Goal: Information Seeking & Learning: Learn about a topic

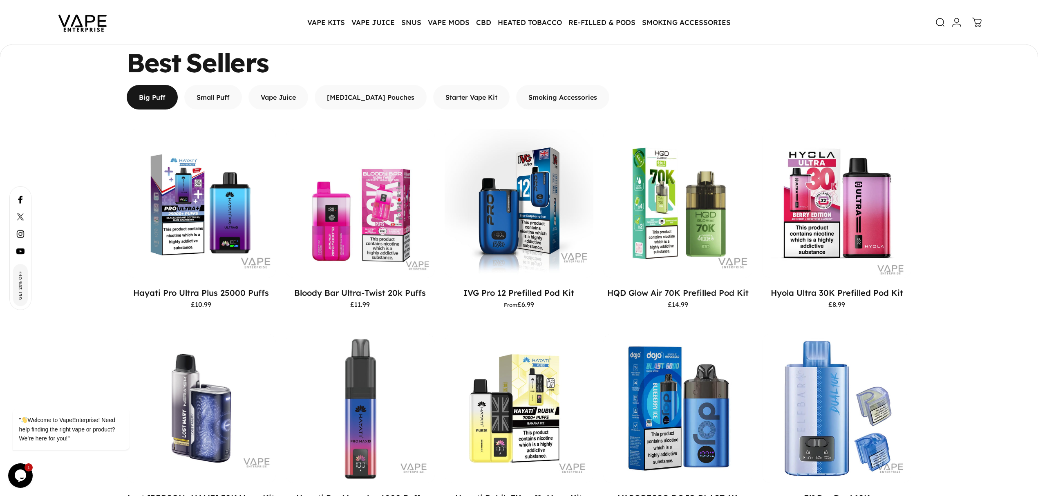
scroll to position [731, 0]
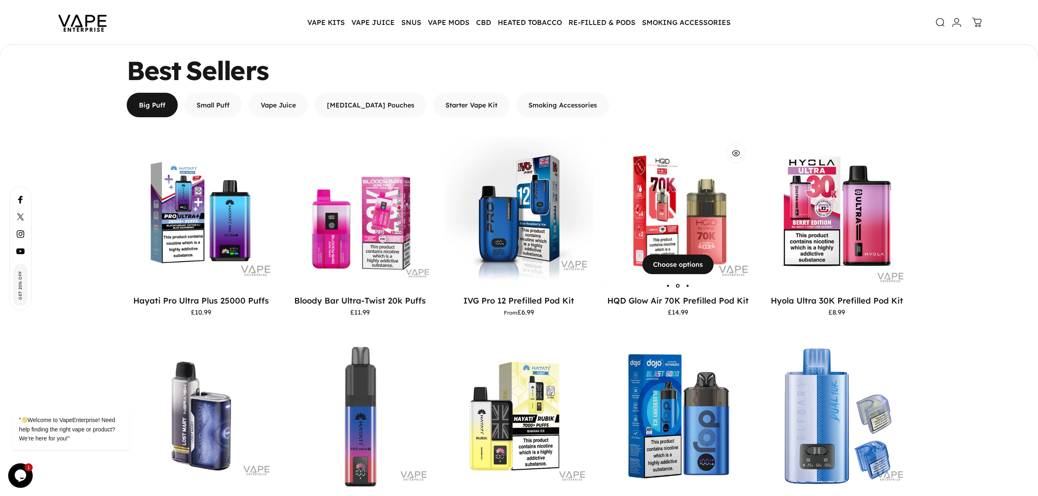
click at [679, 214] on img "HQD Glow Air 70K Prefilled Pod Kit" at bounding box center [678, 211] width 149 height 149
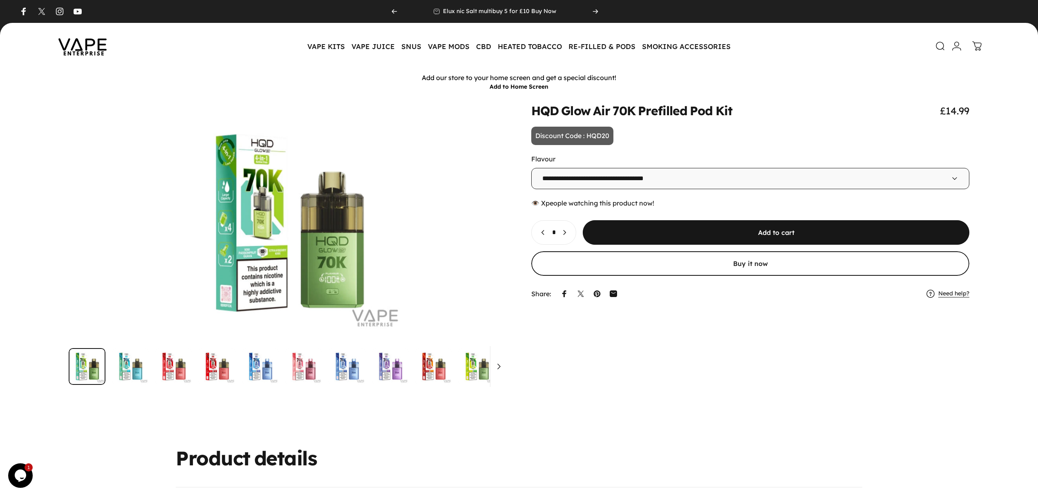
click at [569, 179] on select "**********" at bounding box center [750, 178] width 438 height 21
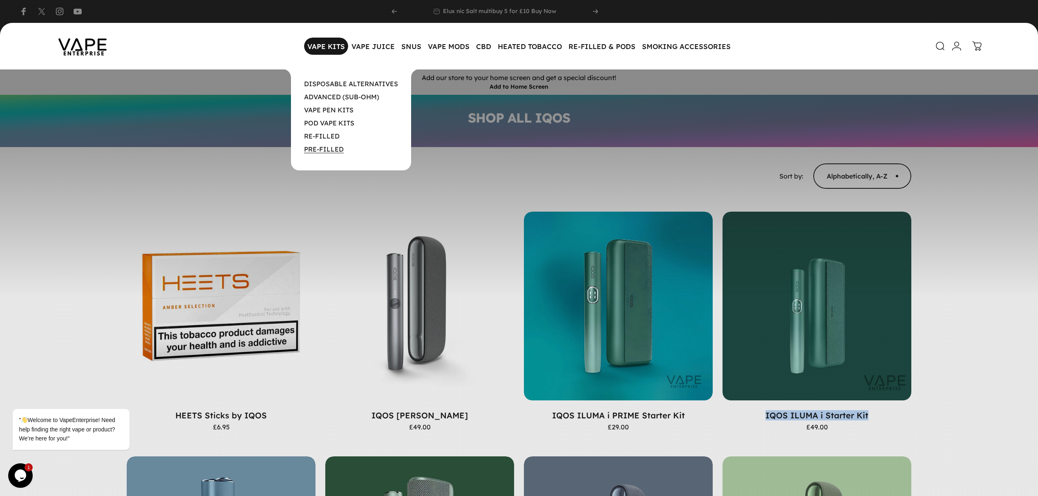
click at [318, 146] on link "PRE-FILLED" at bounding box center [324, 149] width 40 height 8
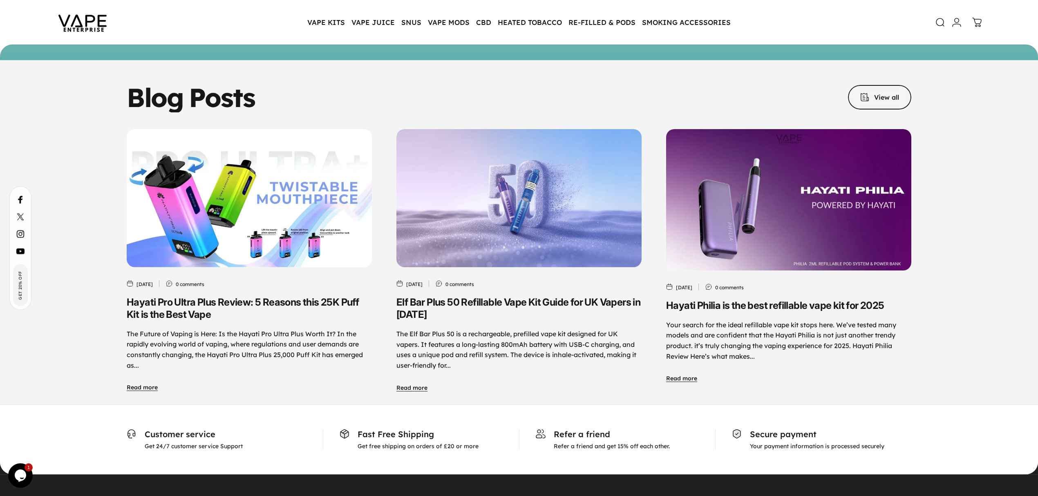
scroll to position [3954, 0]
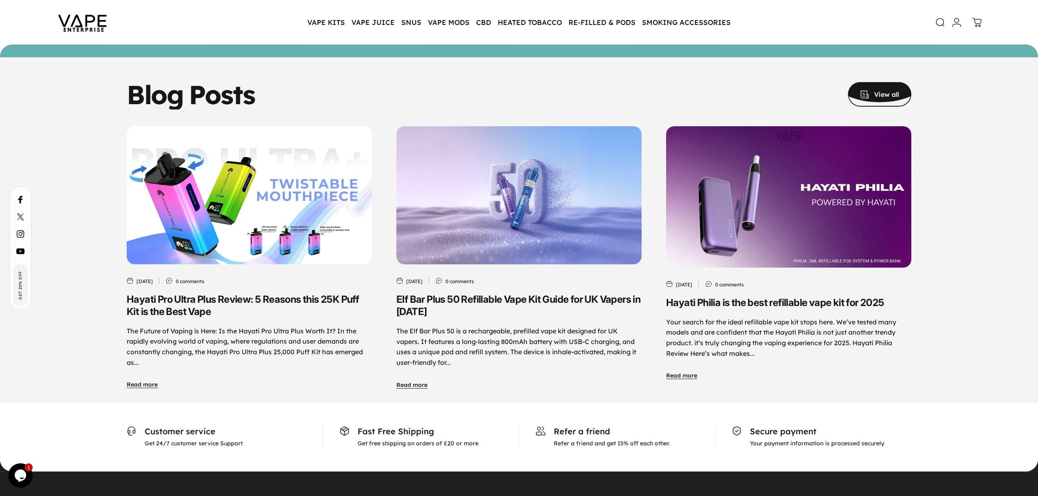
click at [858, 79] on span at bounding box center [879, 78] width 95 height 49
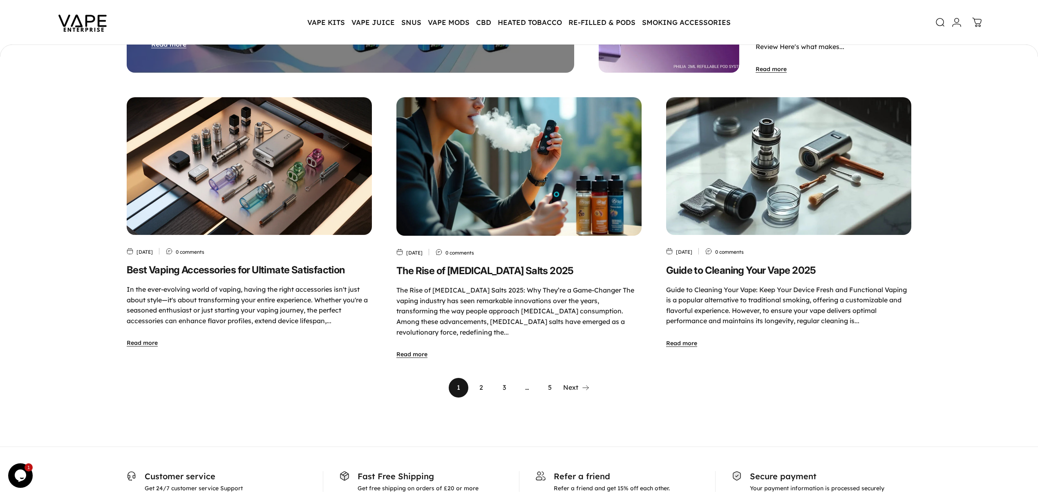
scroll to position [379, 0]
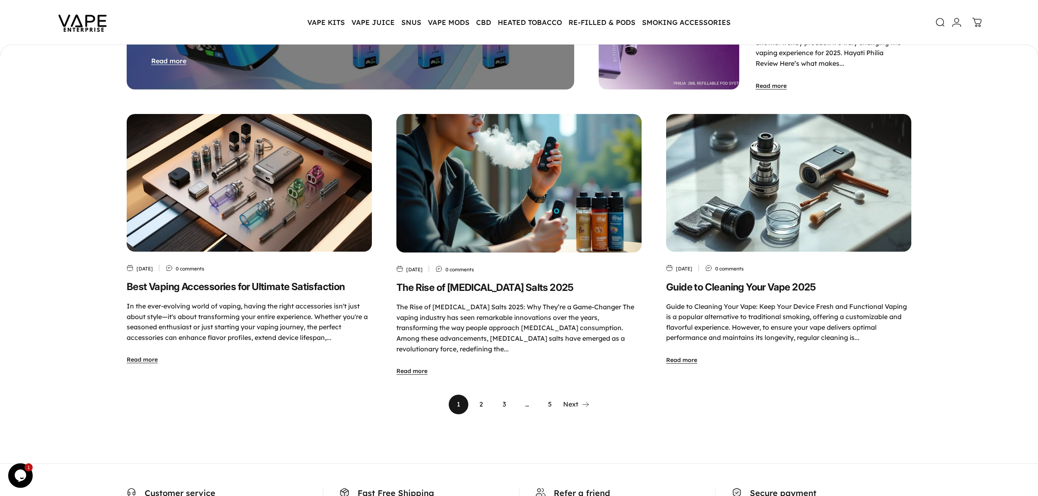
click at [731, 213] on img "Guide to Cleaning Your Vape 2025" at bounding box center [788, 183] width 257 height 145
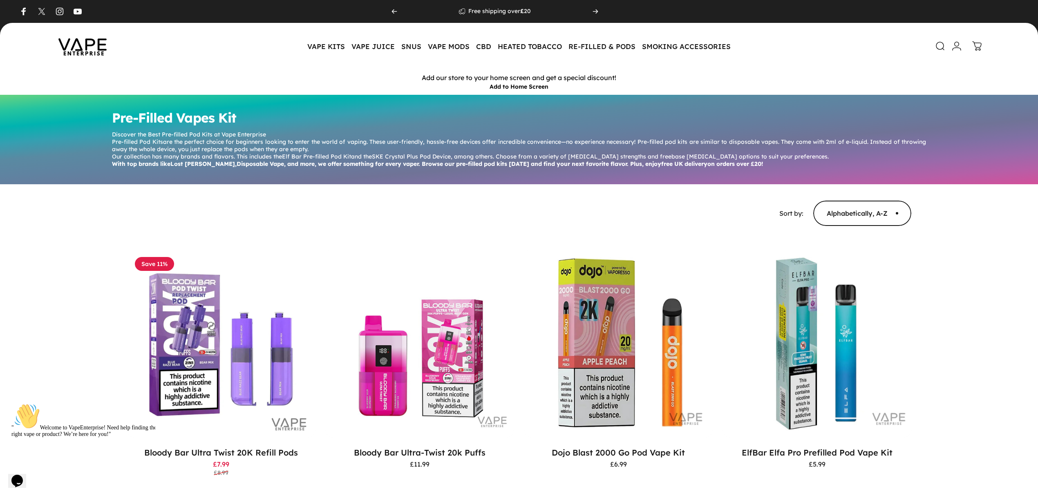
click at [95, 45] on img at bounding box center [83, 46] width 74 height 38
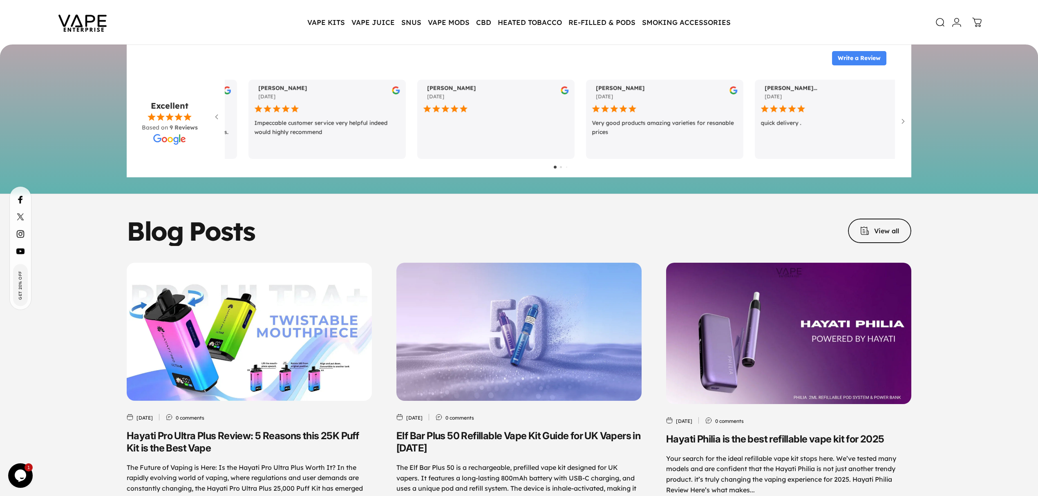
scroll to position [3811, 0]
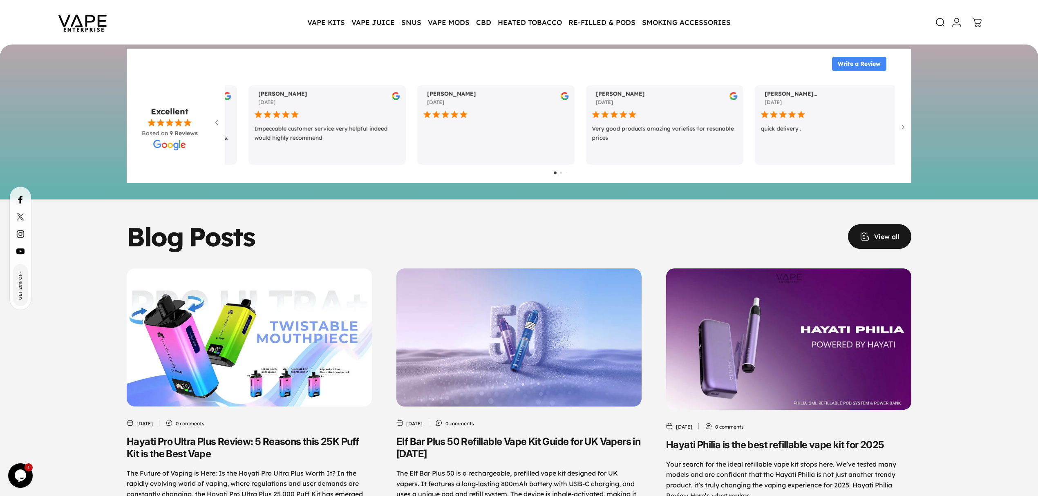
click at [893, 223] on span at bounding box center [879, 236] width 95 height 49
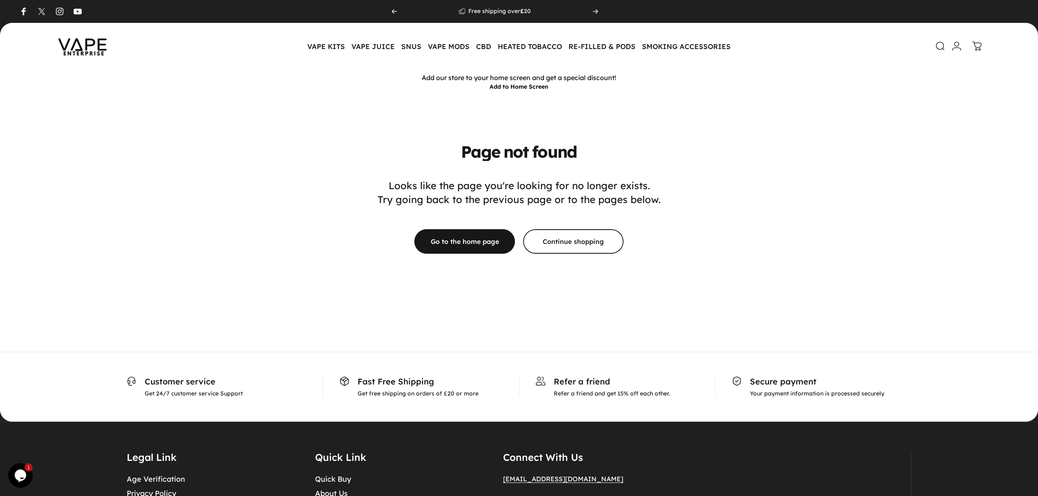
click at [96, 47] on img at bounding box center [83, 46] width 74 height 38
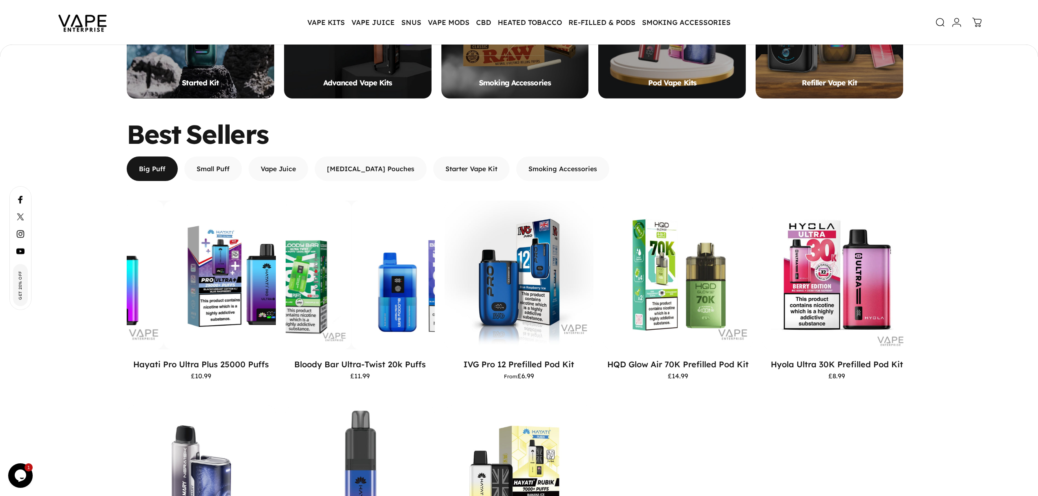
scroll to position [786, 0]
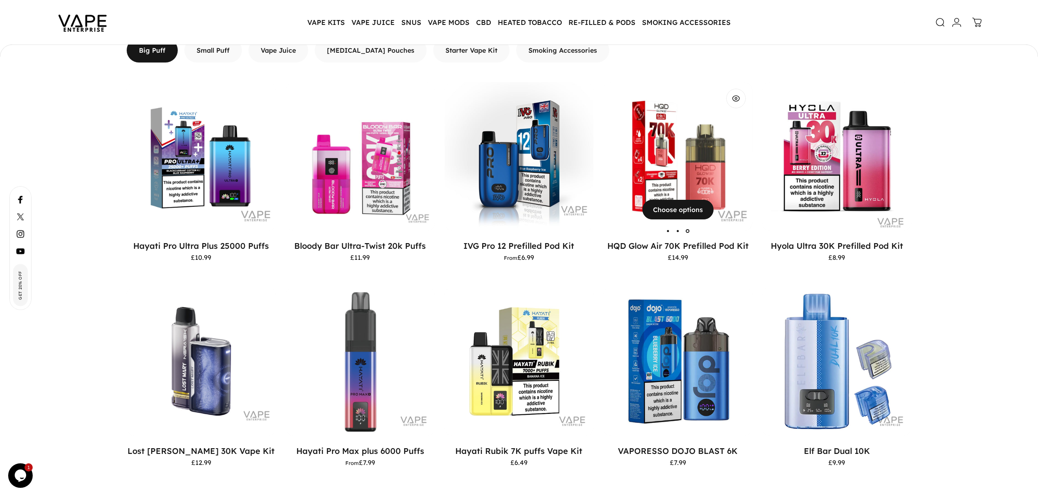
click at [715, 169] on img "HQD Glow Air 70K Prefilled Pod Kit" at bounding box center [677, 156] width 149 height 149
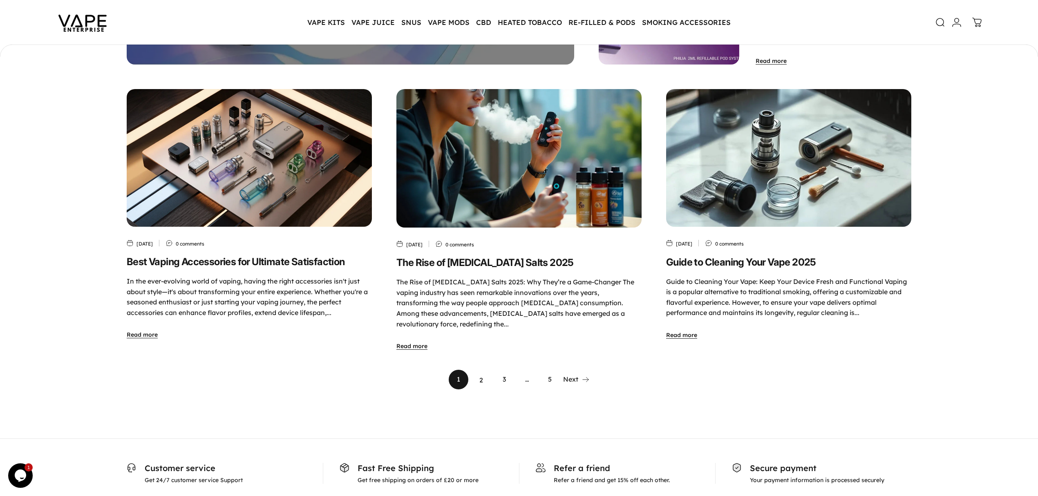
click at [481, 380] on link "2" at bounding box center [482, 380] width 20 height 20
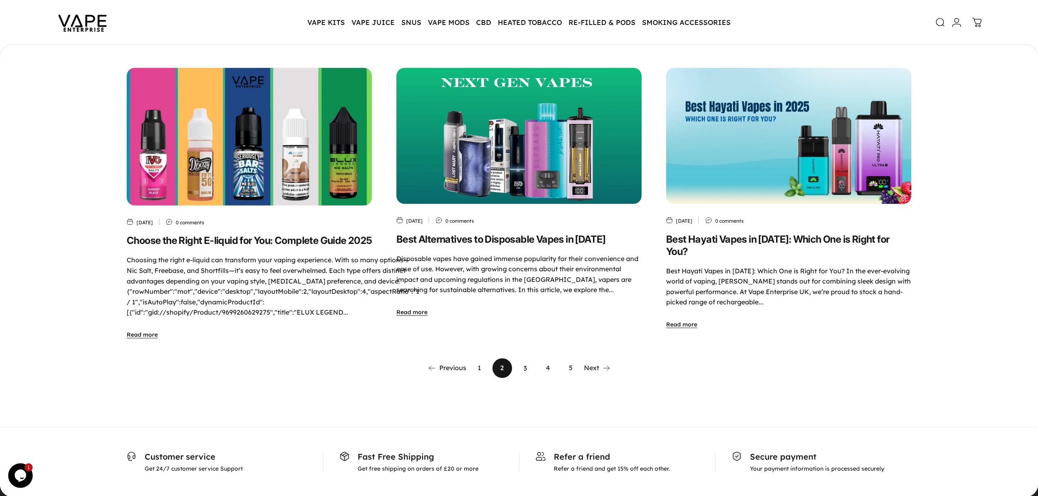
click at [525, 367] on link "3" at bounding box center [525, 368] width 20 height 20
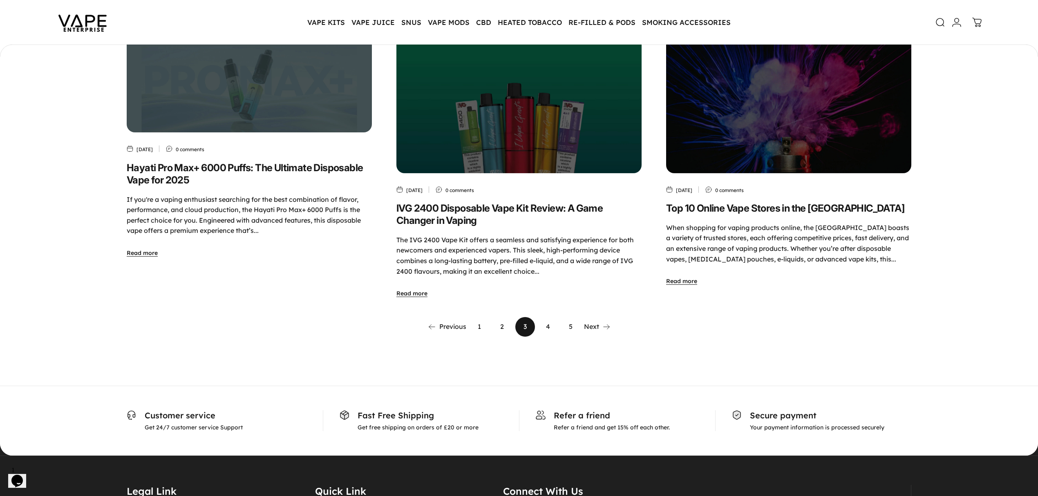
scroll to position [488, 0]
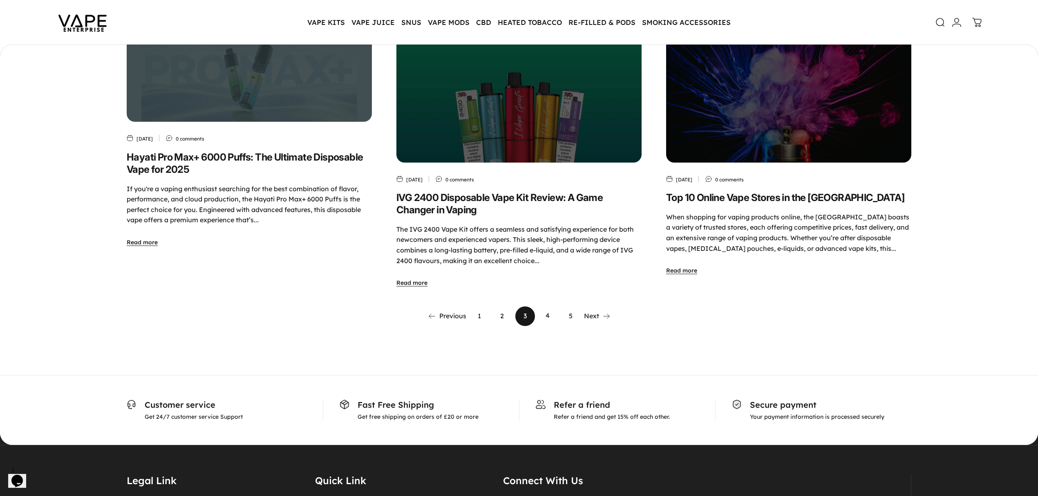
click at [546, 306] on link "4" at bounding box center [548, 316] width 20 height 20
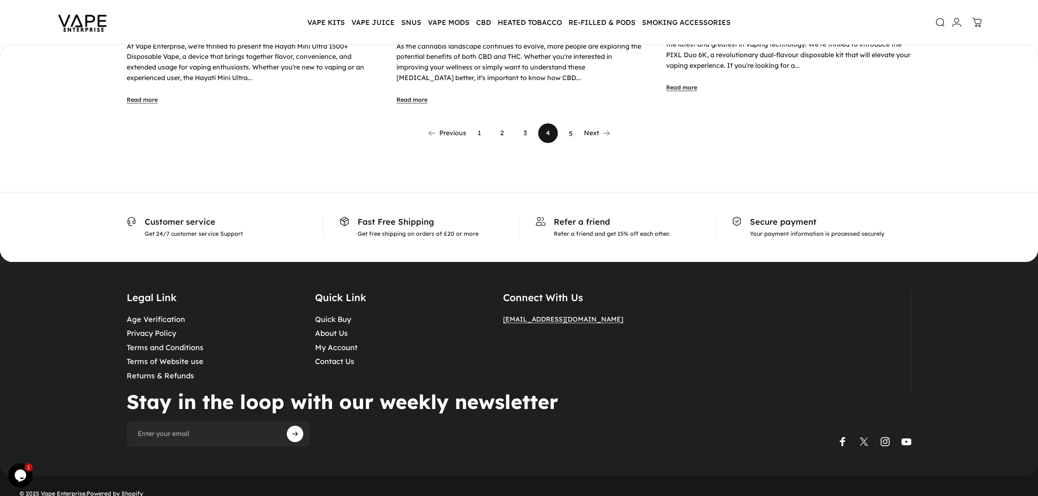
click at [572, 123] on link "5" at bounding box center [571, 133] width 20 height 20
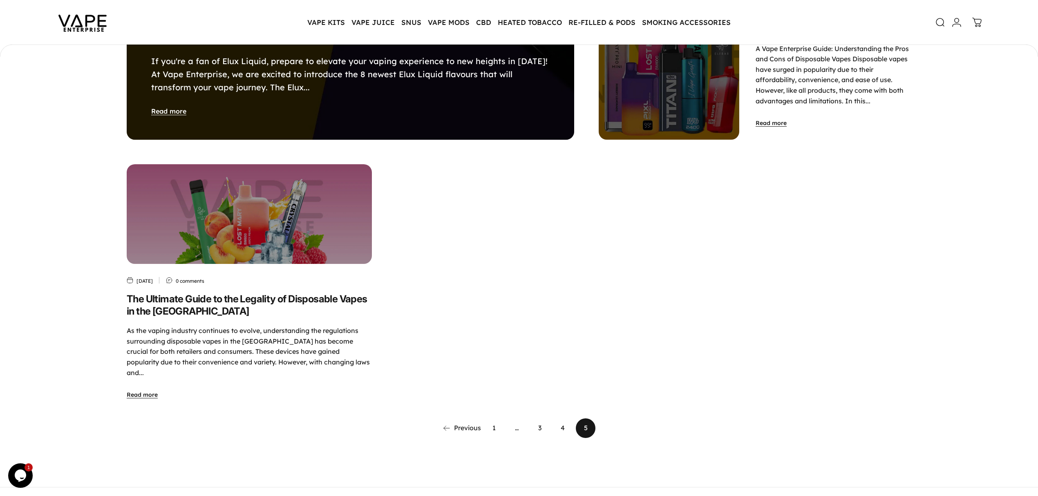
click at [494, 418] on link "1" at bounding box center [494, 428] width 20 height 20
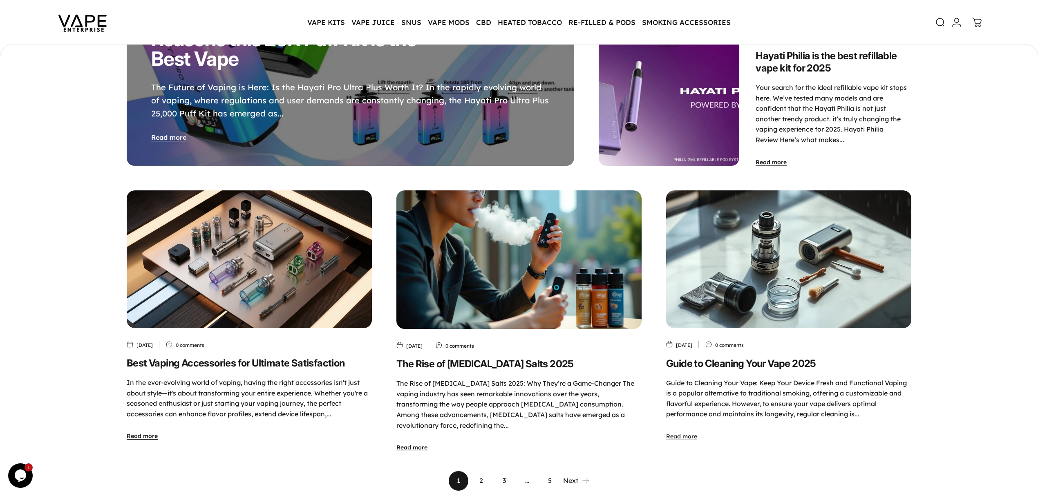
scroll to position [458, 0]
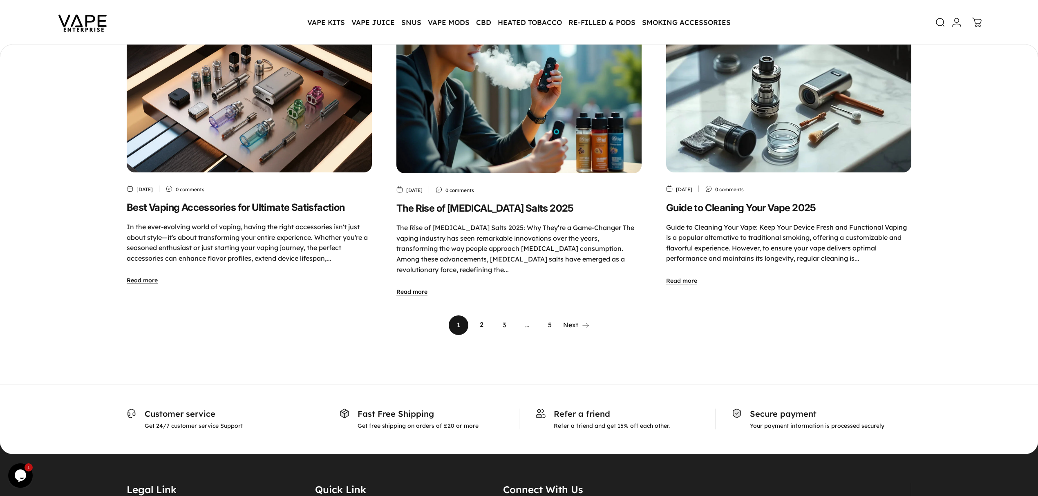
click at [483, 320] on link "2" at bounding box center [482, 325] width 20 height 20
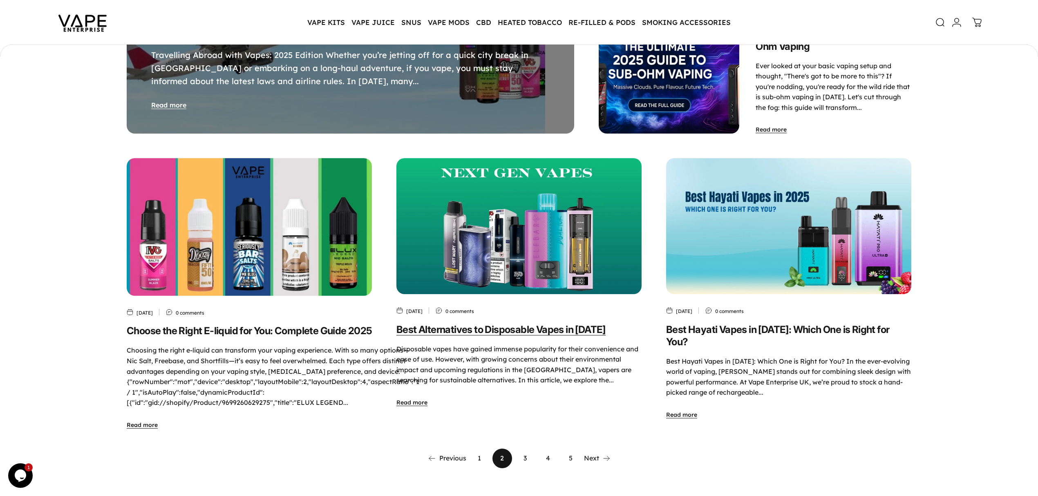
scroll to position [295, 0]
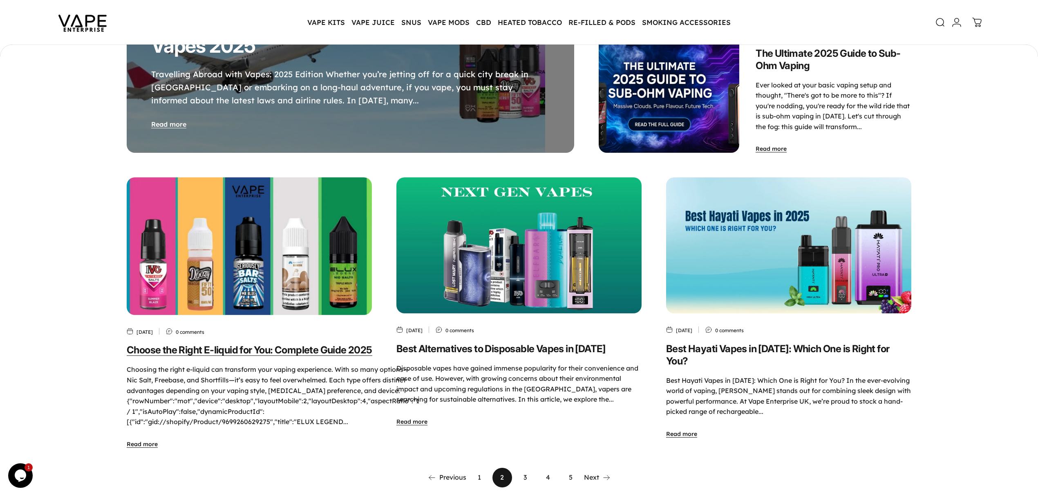
click at [194, 346] on link "Choose the Right E-liquid for You: Complete Guide 2025" at bounding box center [250, 350] width 246 height 12
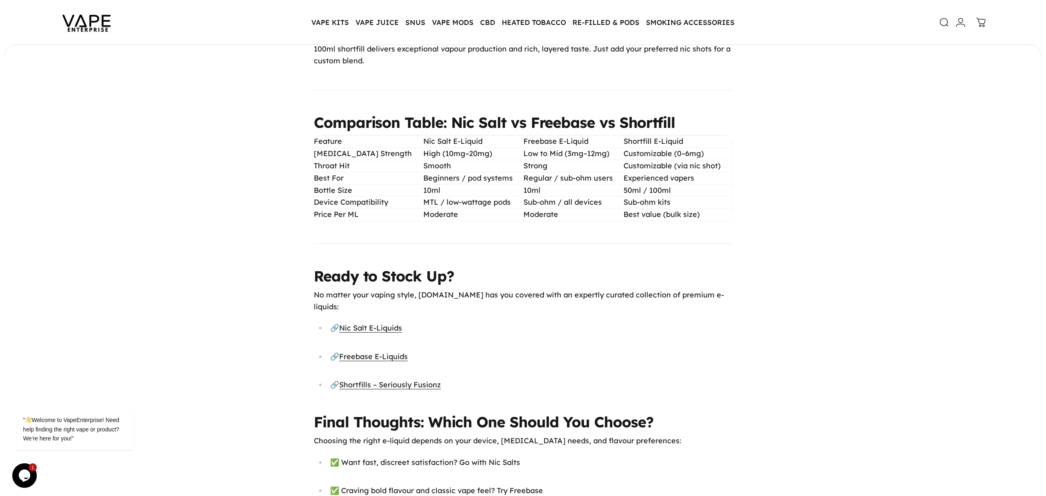
scroll to position [2125, 0]
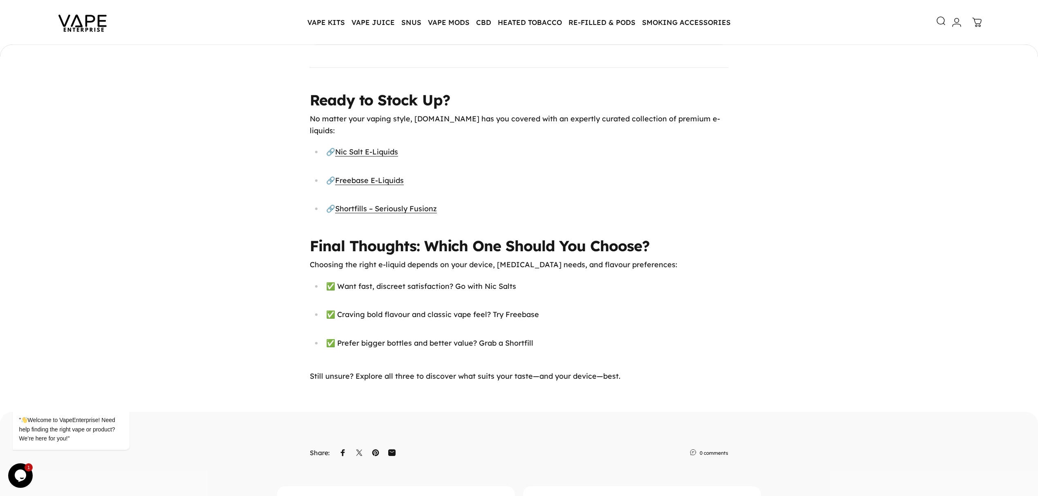
click at [940, 15] on link "Search" at bounding box center [937, 21] width 18 height 18
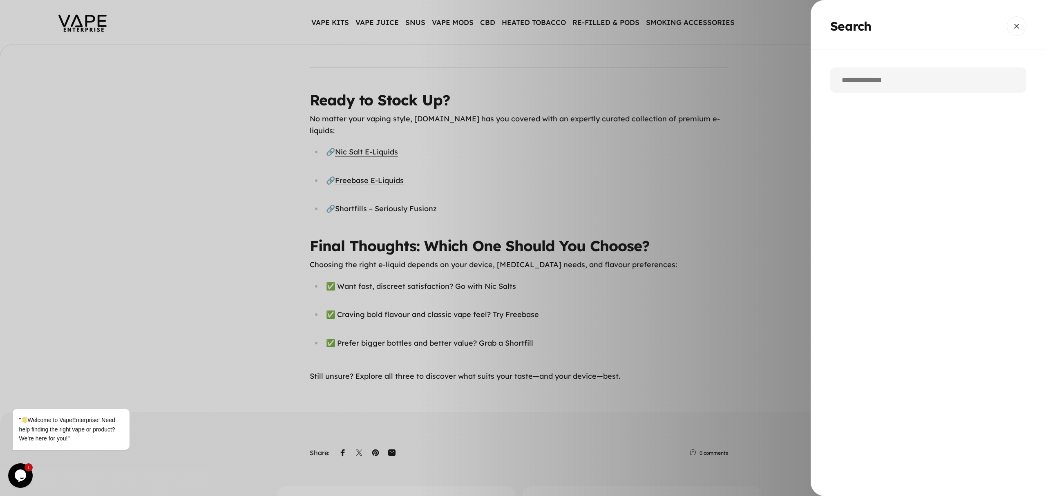
click at [893, 78] on input "Search" at bounding box center [928, 79] width 196 height 25
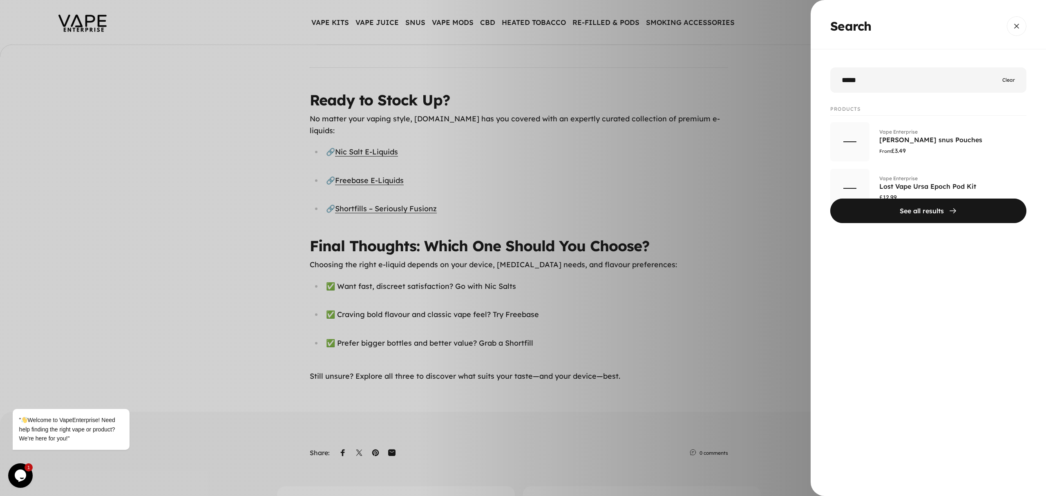
type input "*****"
click at [830, 199] on button "See all results" at bounding box center [928, 211] width 196 height 25
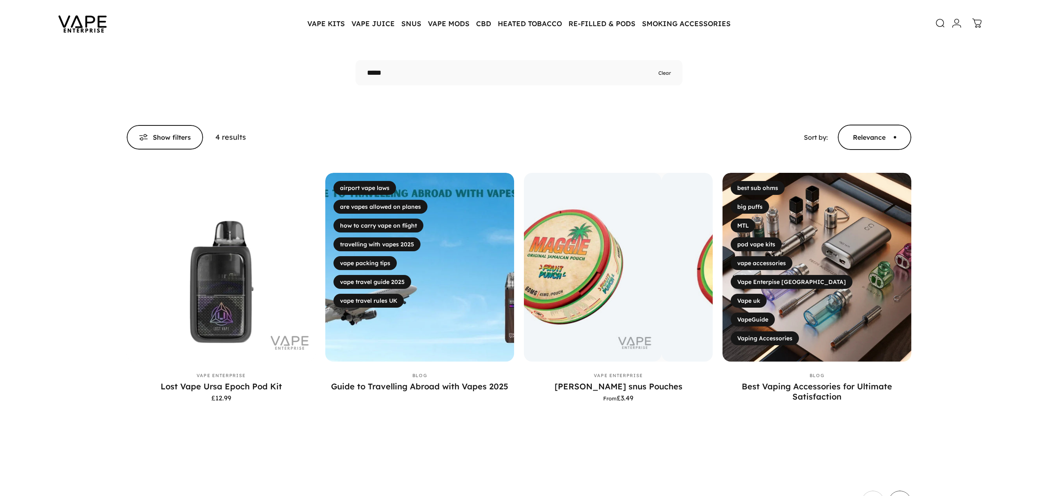
click at [445, 245] on img at bounding box center [419, 267] width 198 height 198
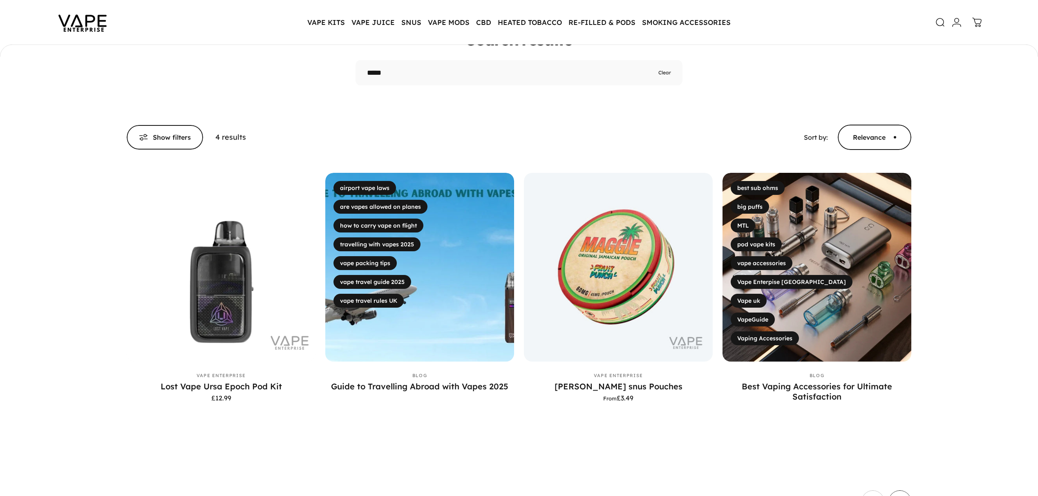
scroll to position [77, 0]
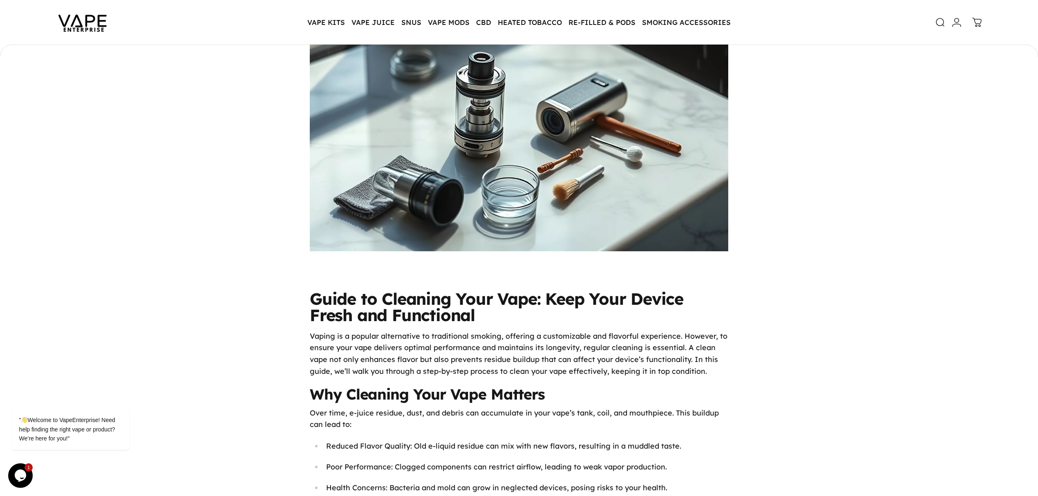
scroll to position [272, 0]
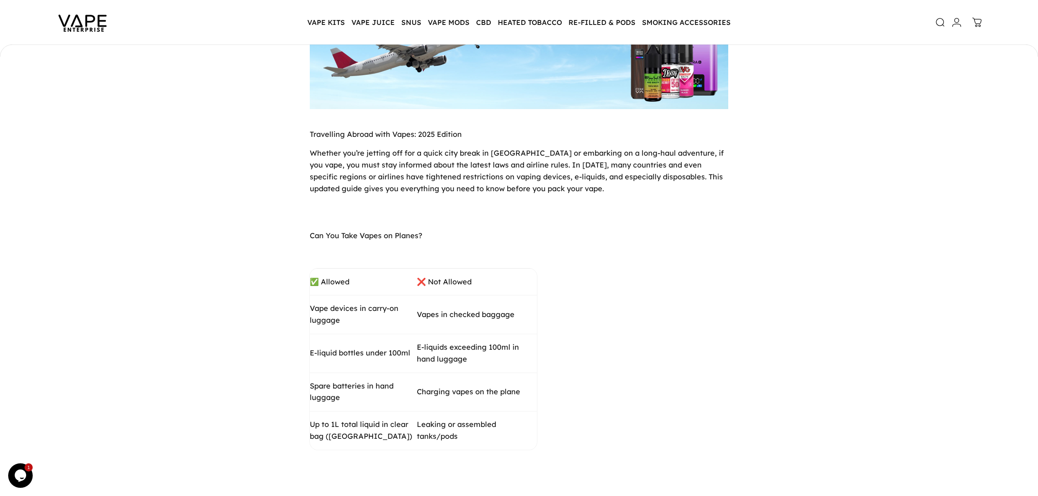
scroll to position [490, 0]
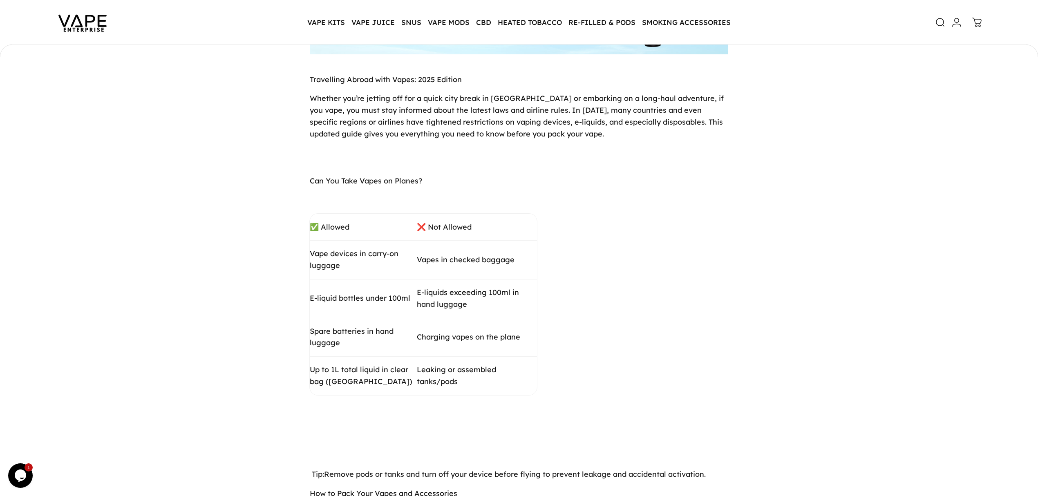
drag, startPoint x: 421, startPoint y: 181, endPoint x: 310, endPoint y: 183, distance: 111.2
click at [310, 183] on span "Can You Take Vapes on Planes?" at bounding box center [366, 180] width 112 height 9
drag, startPoint x: 455, startPoint y: 187, endPoint x: 450, endPoint y: 187, distance: 4.9
drag, startPoint x: 303, startPoint y: 184, endPoint x: 432, endPoint y: 193, distance: 129.0
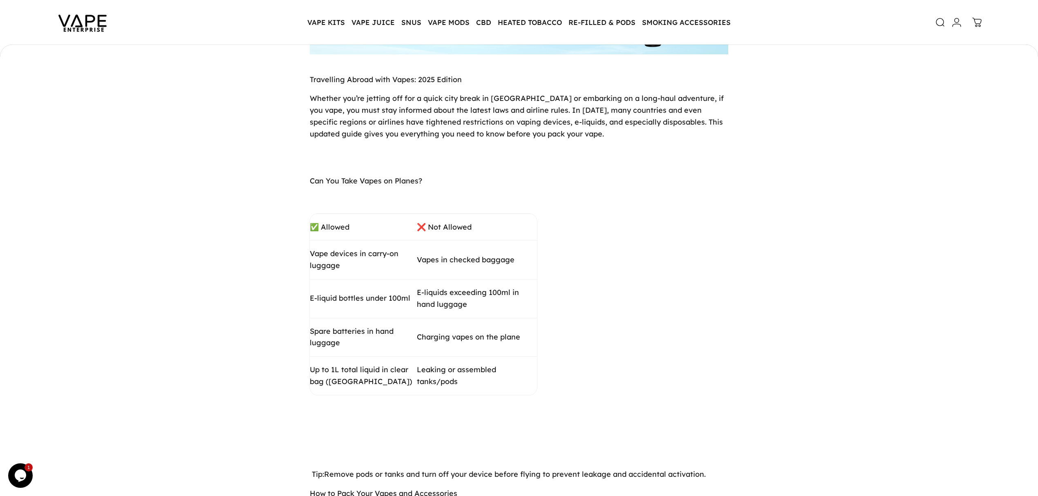
copy span "Can You Take Vapes on Planes?"
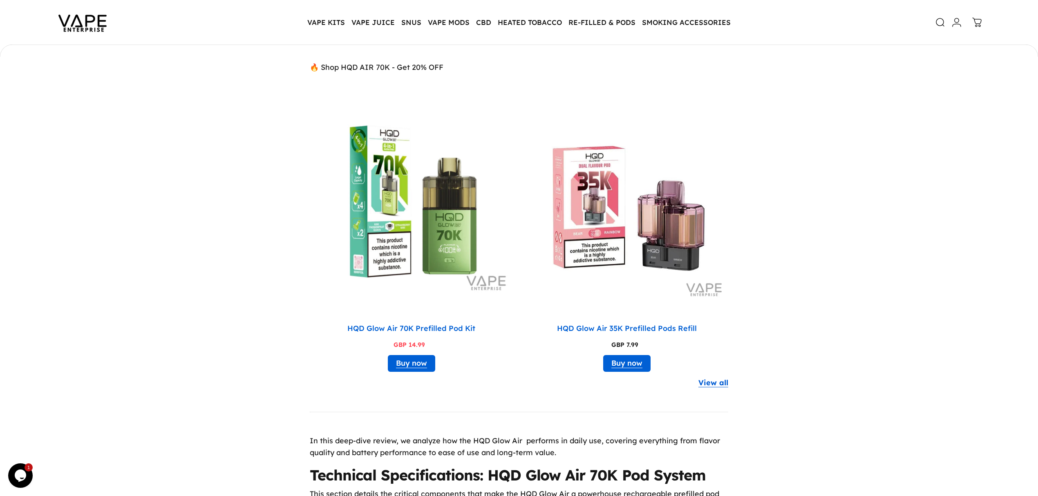
scroll to position [733, 0]
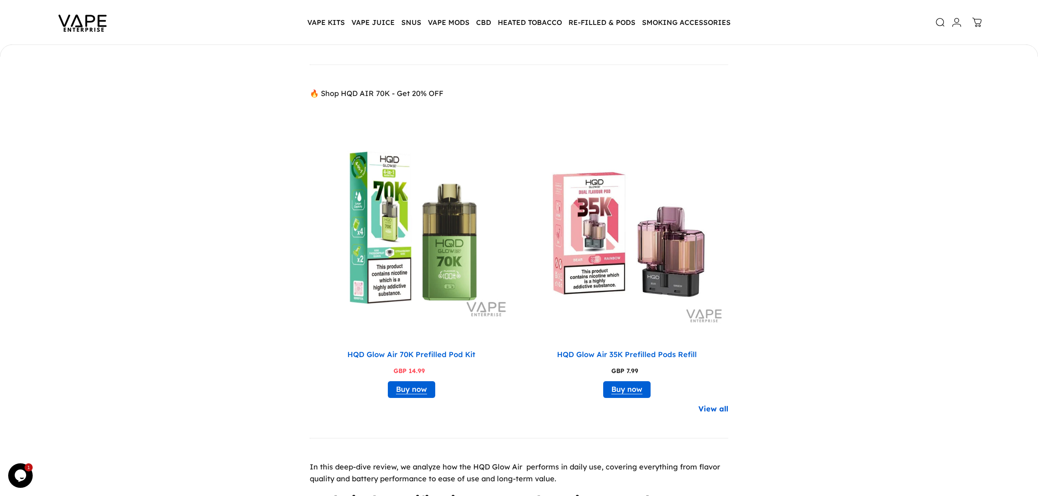
click at [710, 412] on link "View all" at bounding box center [713, 409] width 30 height 12
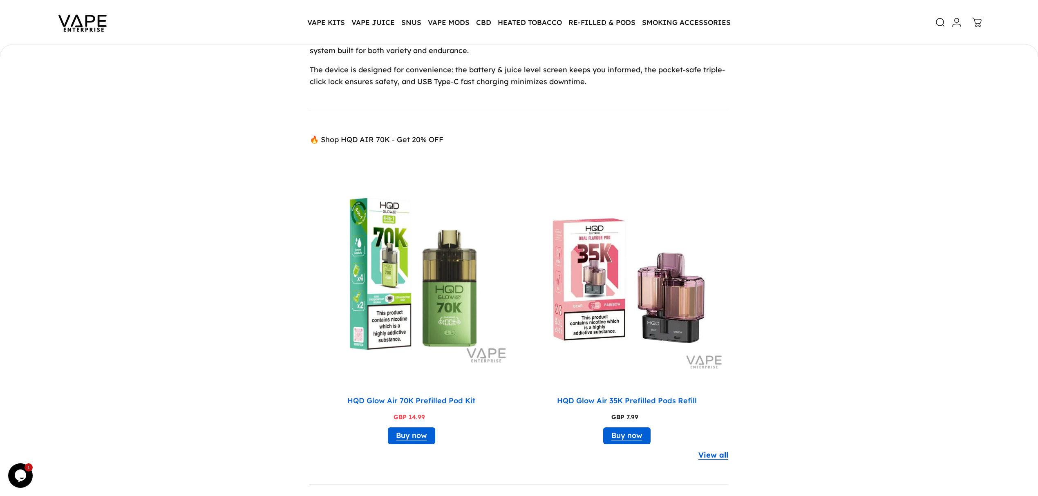
scroll to position [708, 0]
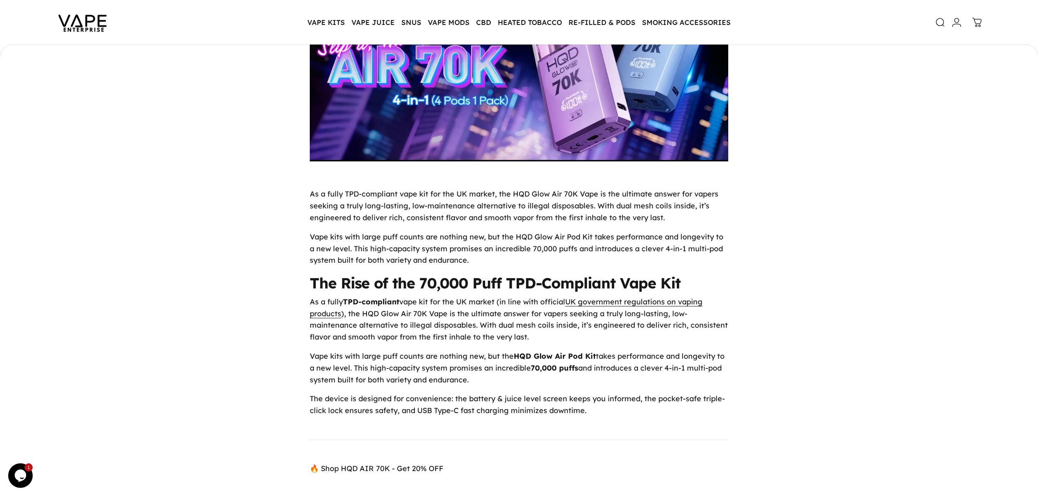
scroll to position [297, 0]
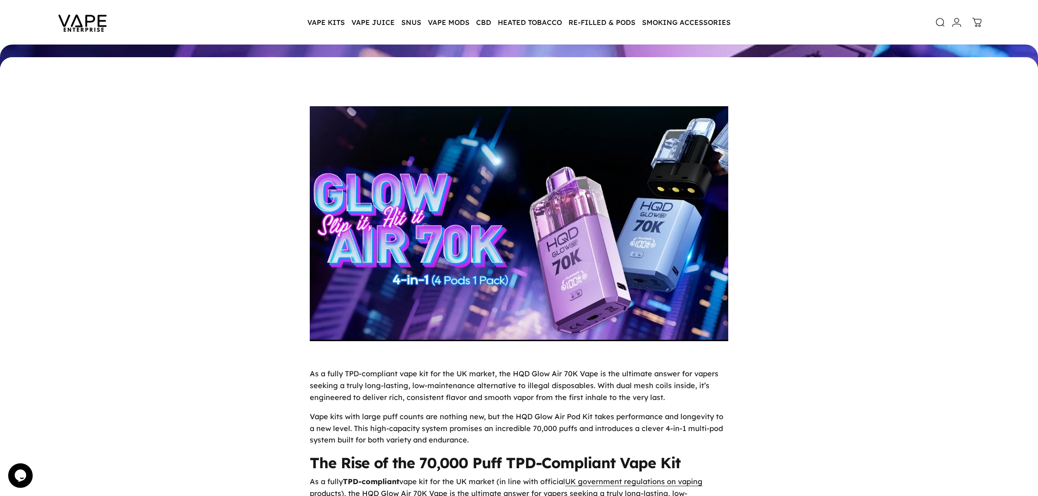
click at [76, 20] on img at bounding box center [83, 22] width 74 height 38
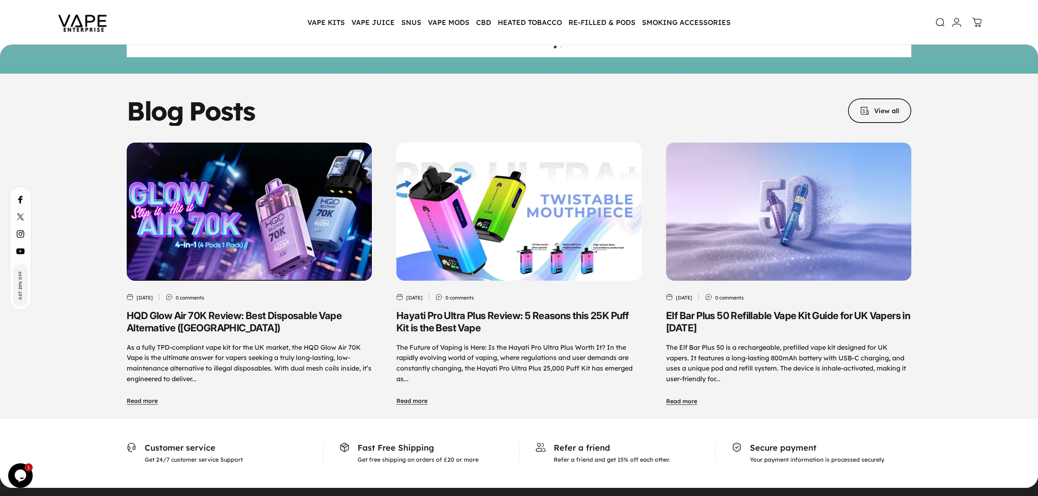
scroll to position [3938, 0]
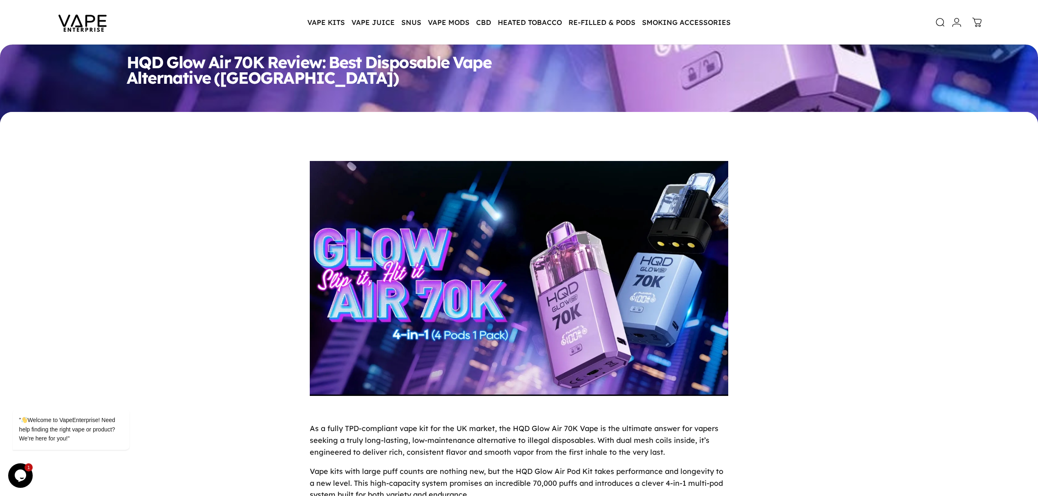
scroll to position [515, 0]
